Goal: Transaction & Acquisition: Purchase product/service

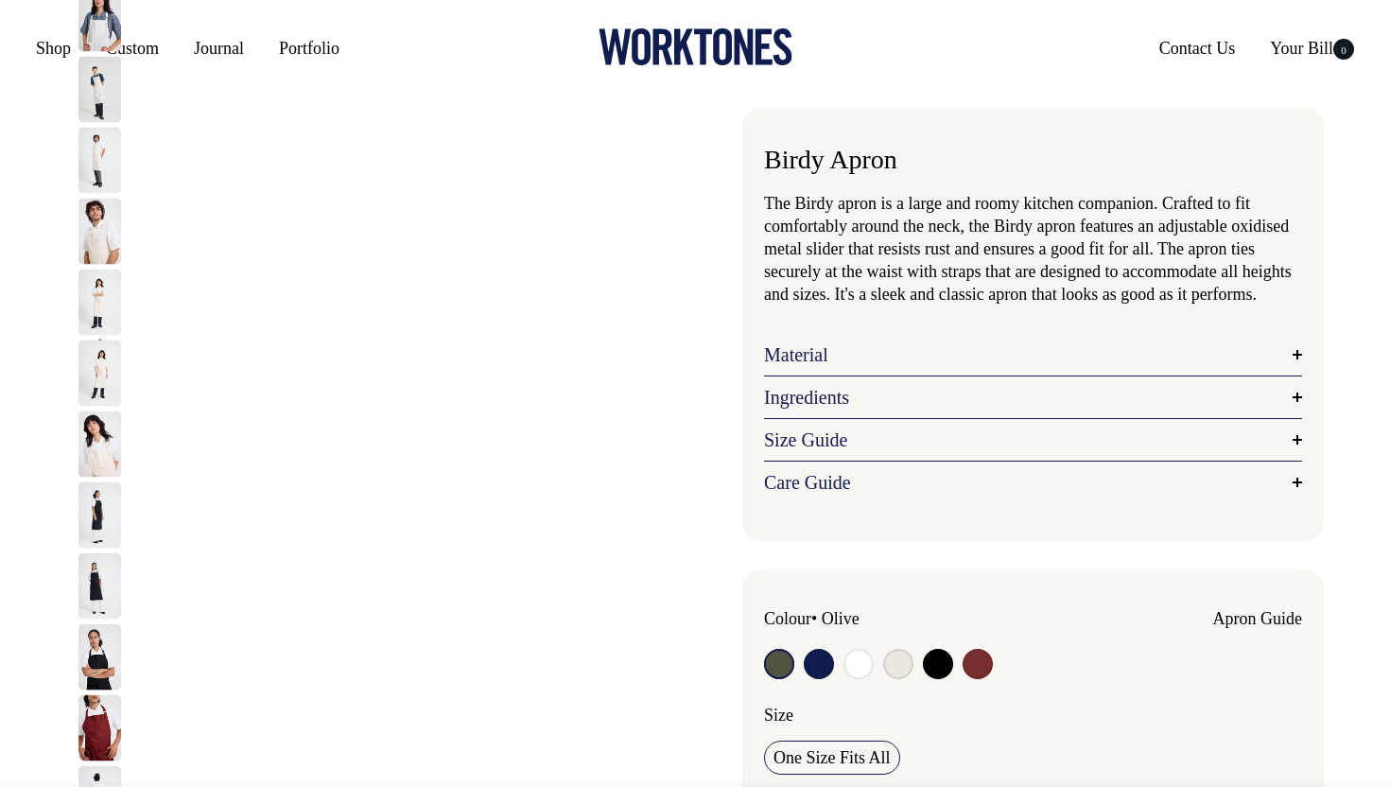
radio input "true"
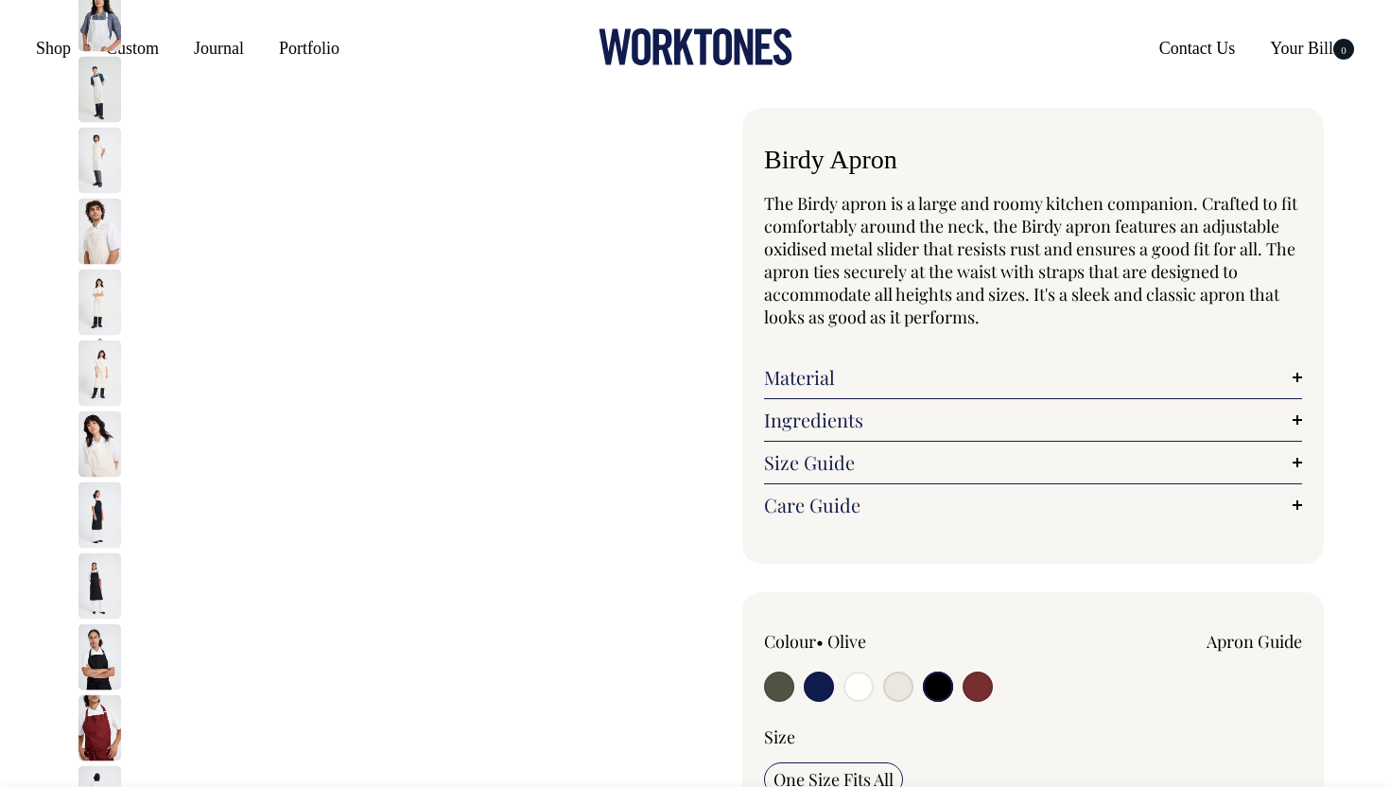
radio input "true"
select select "Black"
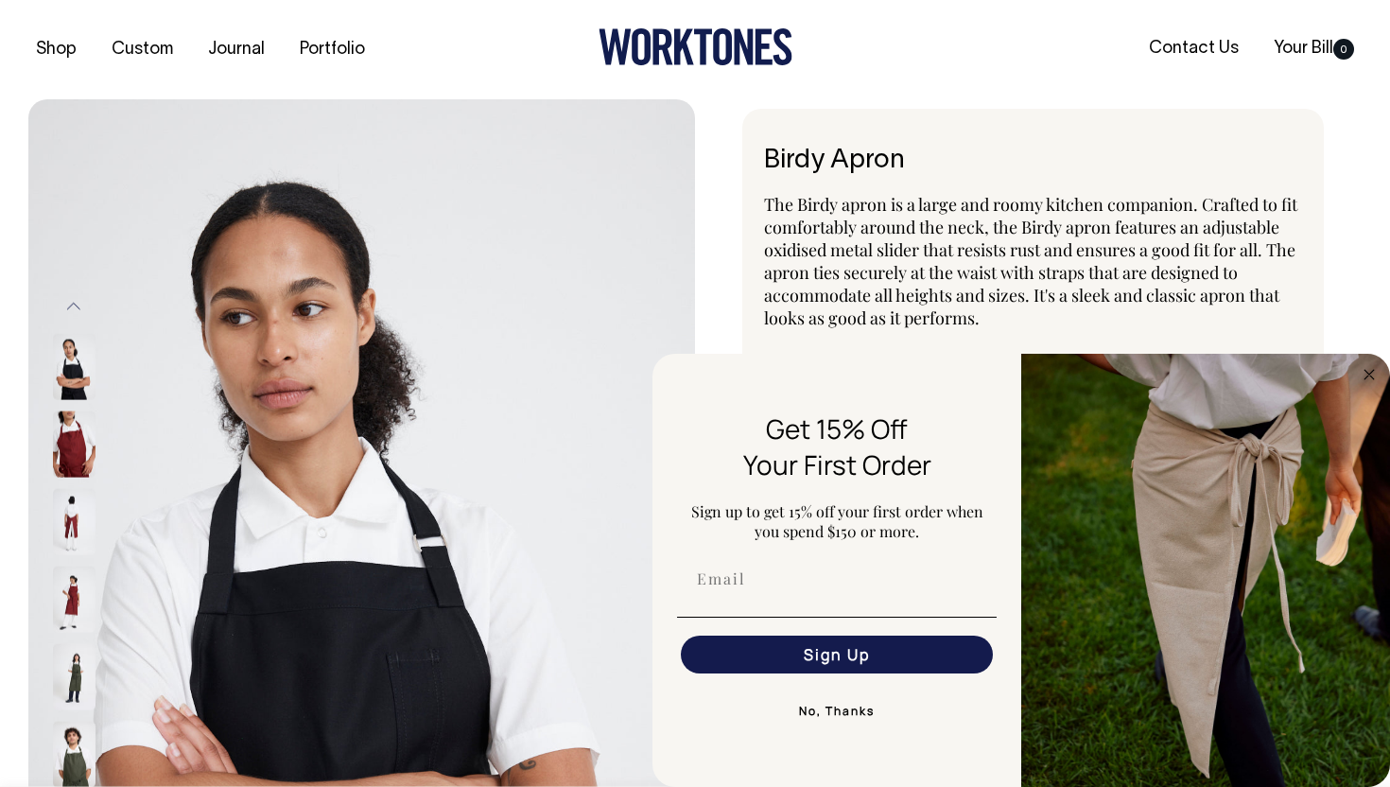
click at [723, 252] on div "Birdy Apron The Birdy apron is a large and roomy kitchen companion. Crafted to …" at bounding box center [1028, 767] width 666 height 1316
click at [854, 713] on button "No, Thanks" at bounding box center [837, 711] width 320 height 38
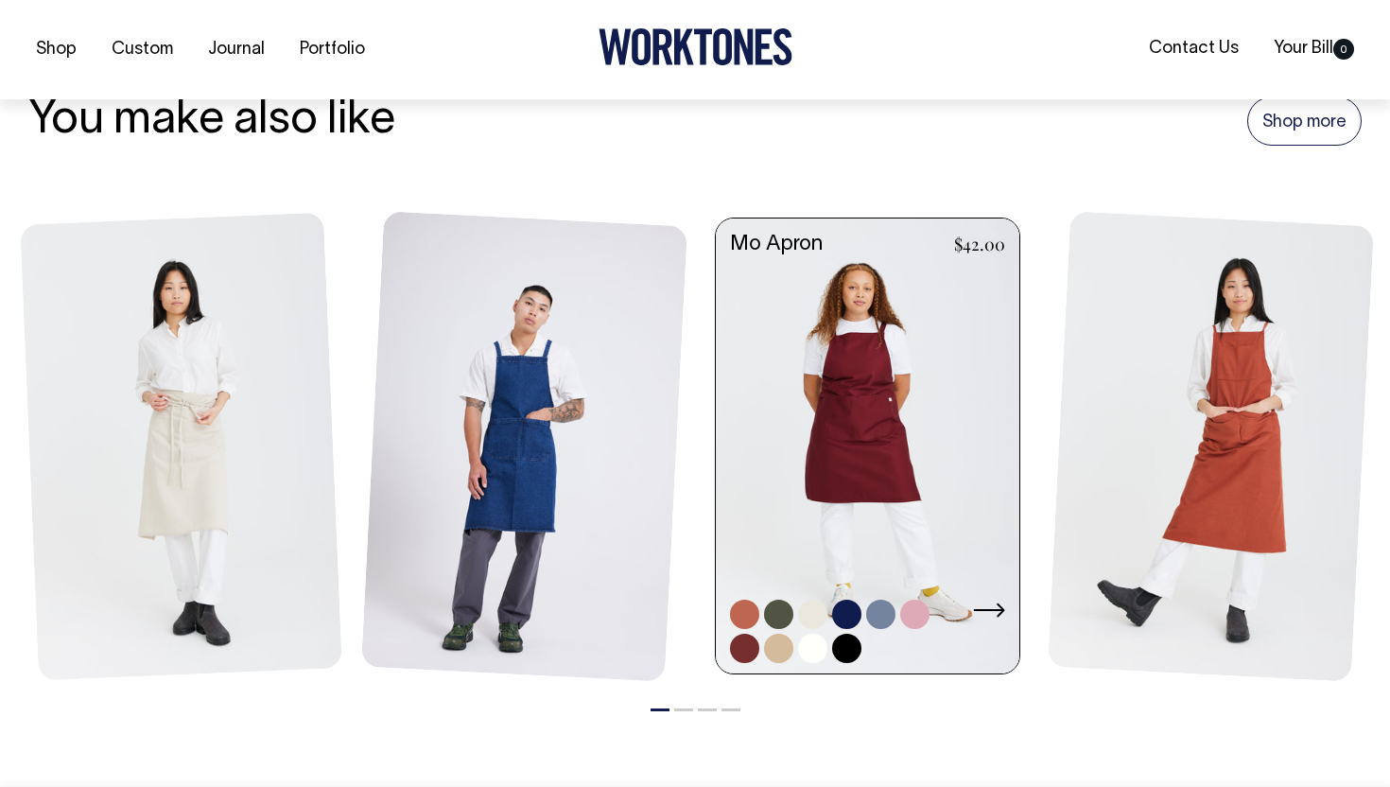
scroll to position [2189, 0]
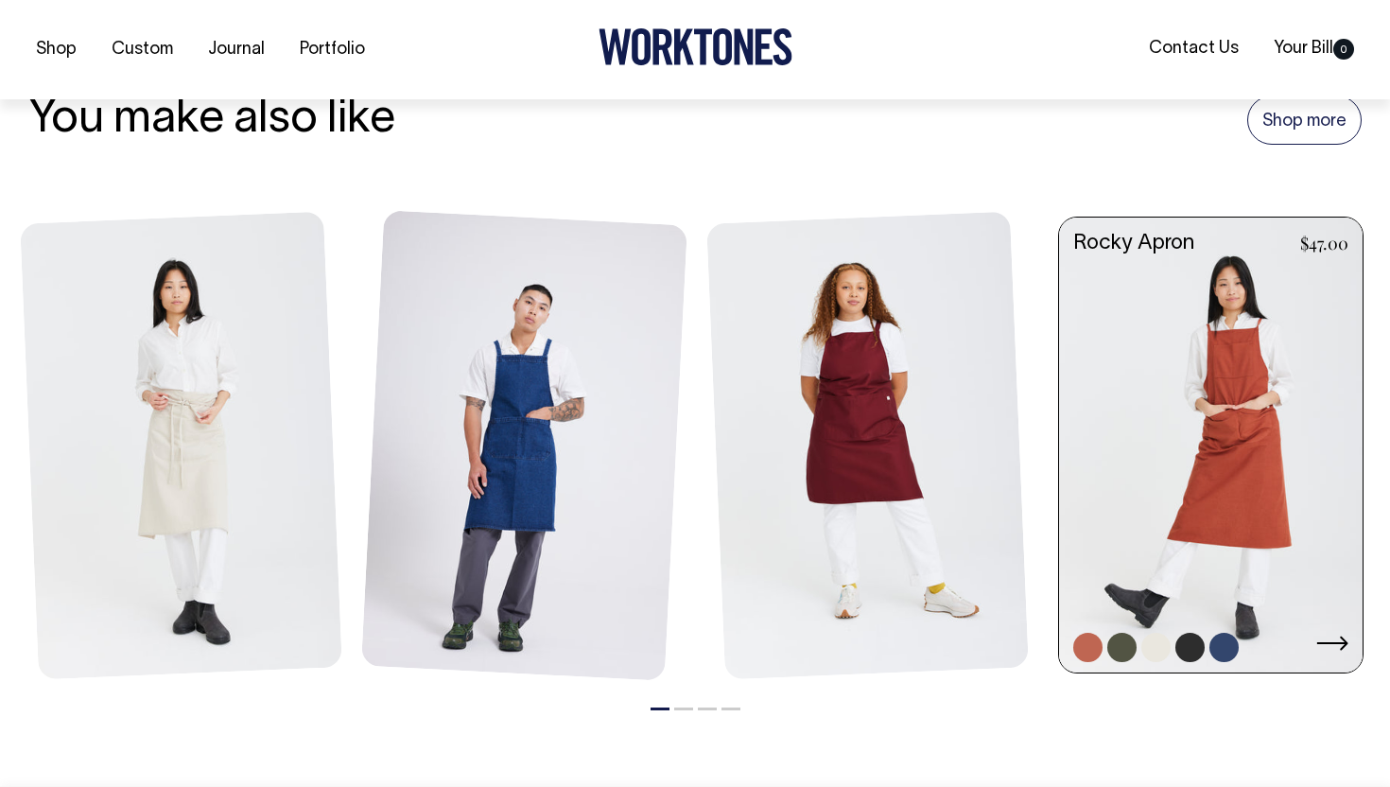
click at [1235, 513] on link at bounding box center [1210, 446] width 303 height 459
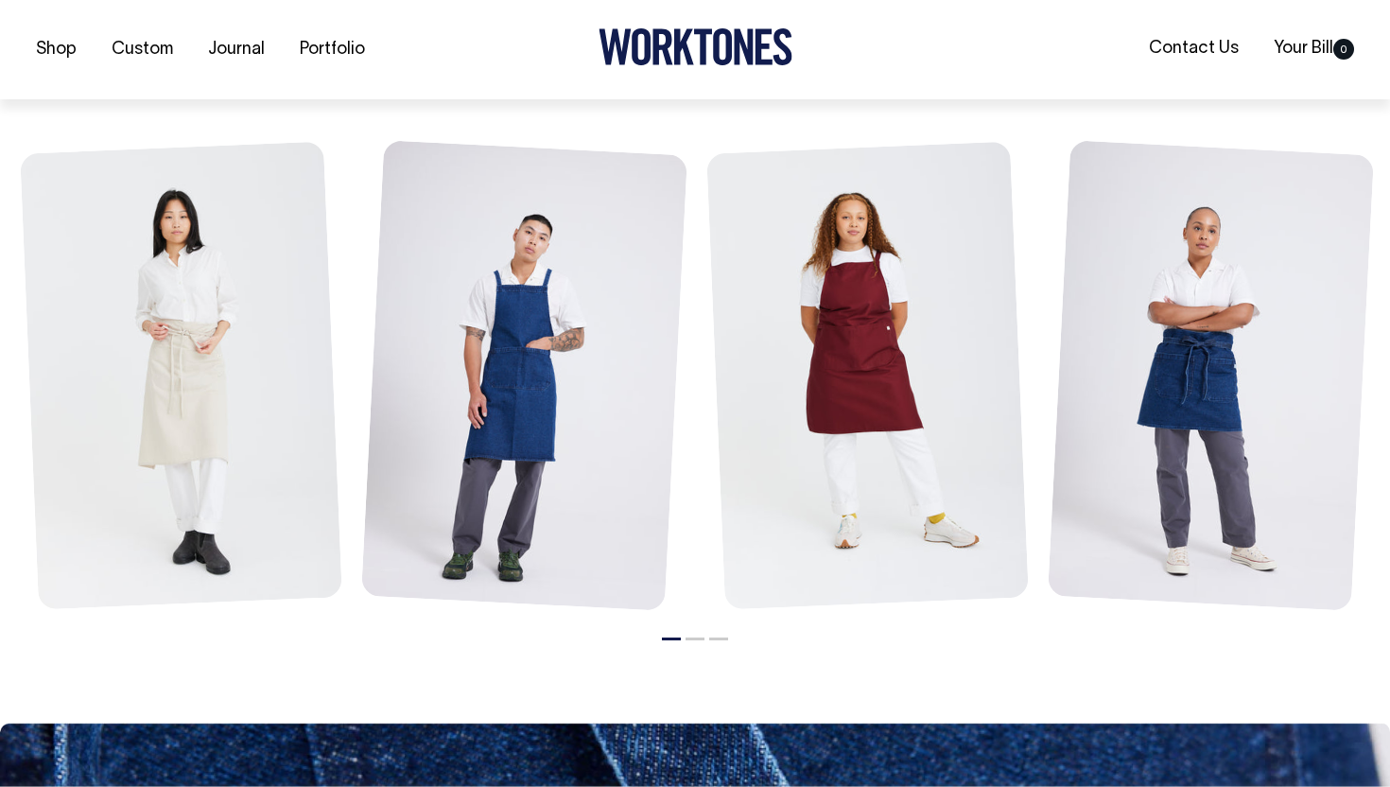
scroll to position [2175, 0]
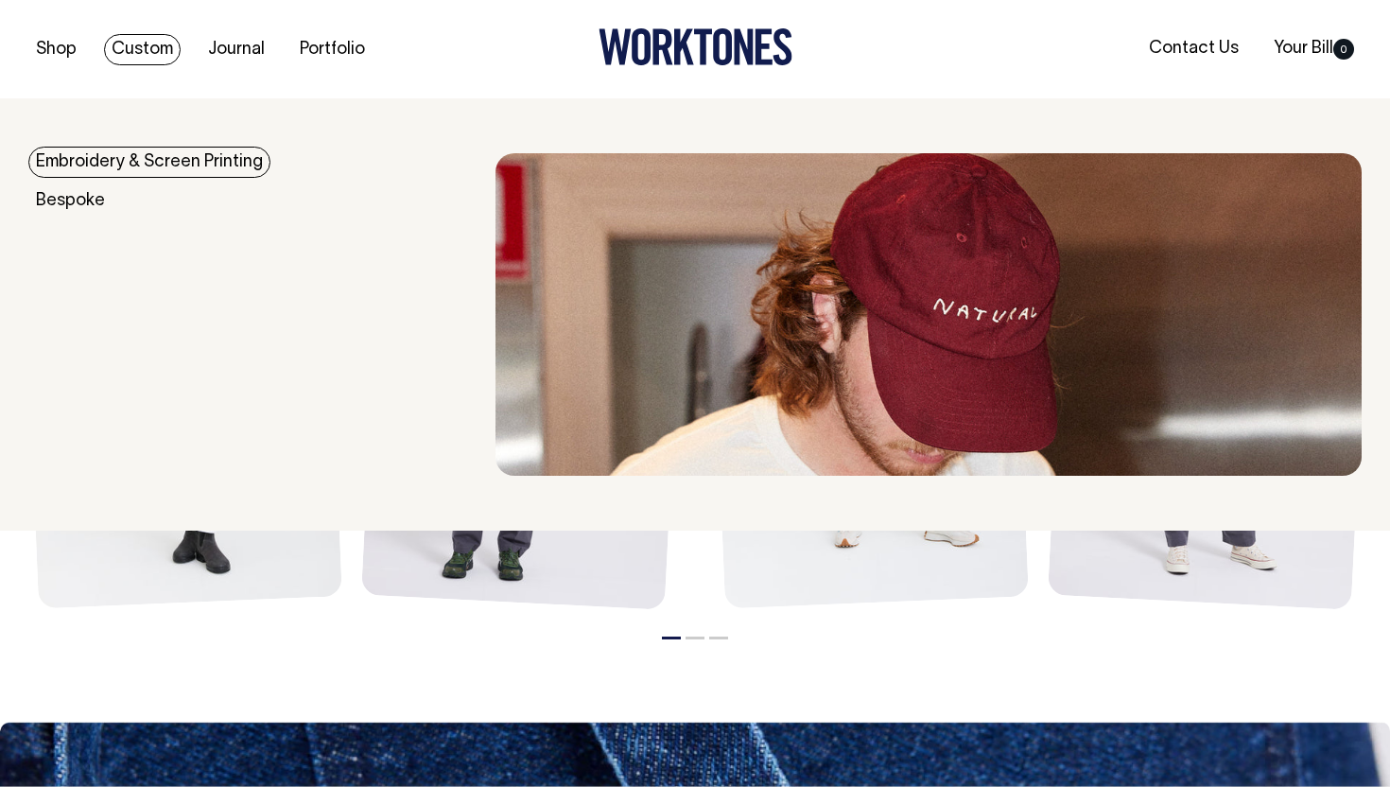
click at [141, 49] on link "Custom" at bounding box center [142, 49] width 77 height 31
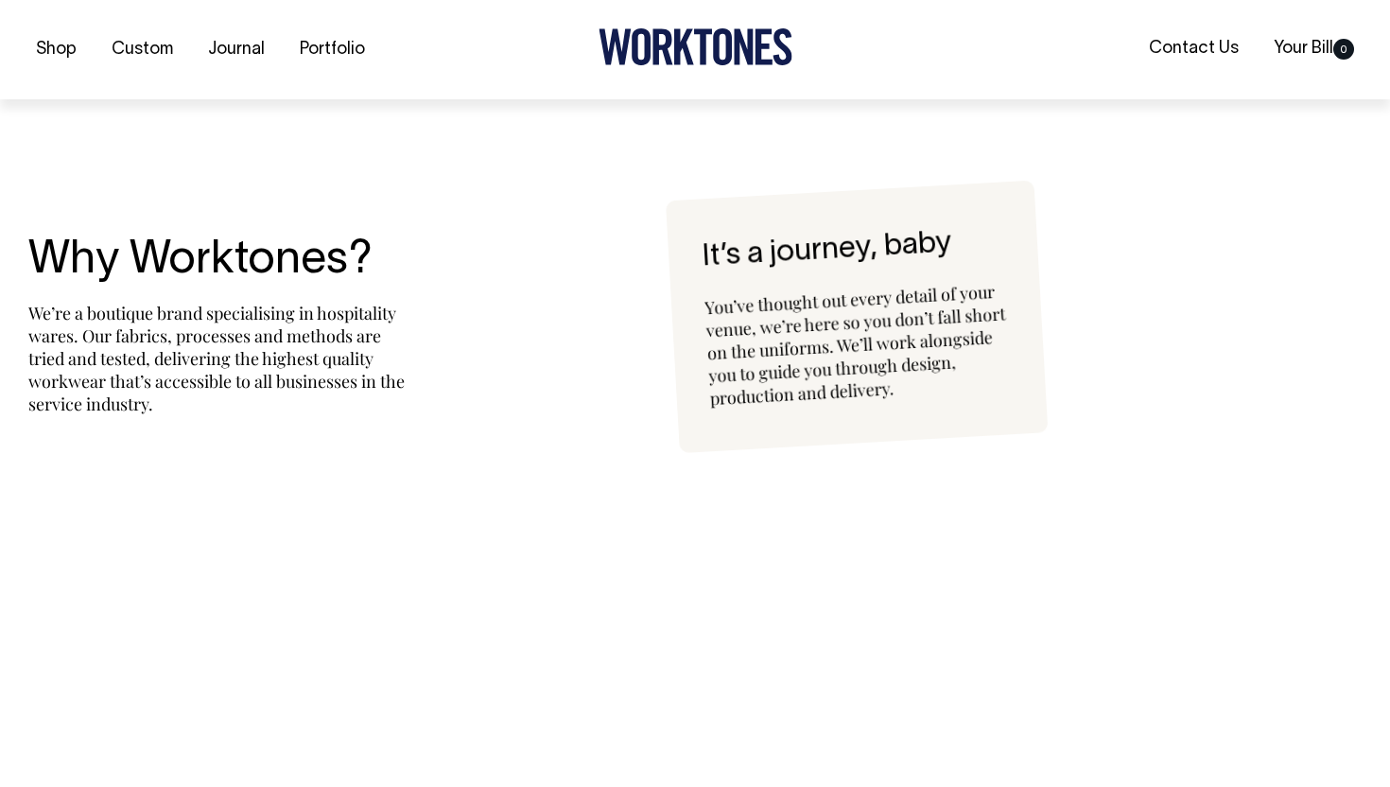
scroll to position [4109, 0]
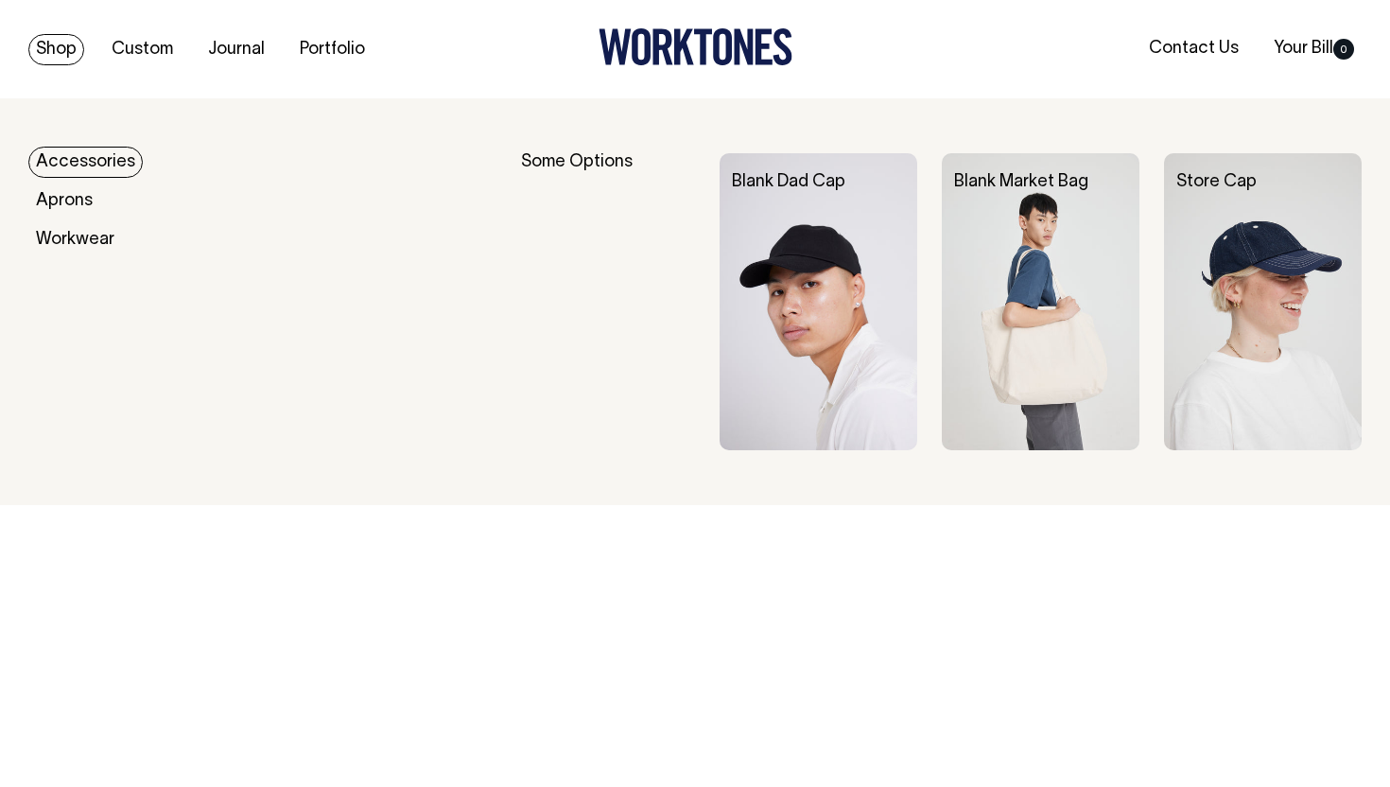
click at [64, 49] on link "Shop" at bounding box center [56, 49] width 56 height 31
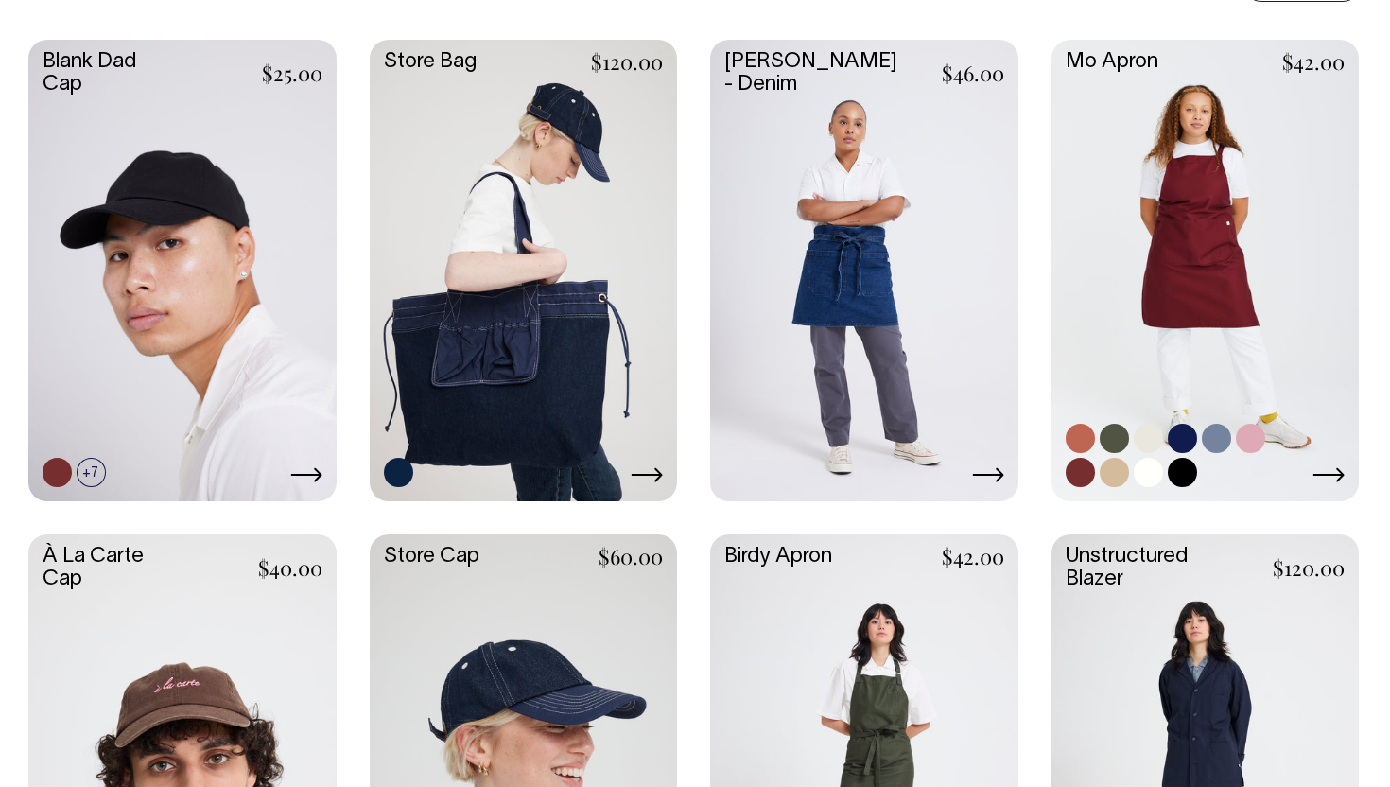
scroll to position [516, 0]
